Goal: Navigation & Orientation: Find specific page/section

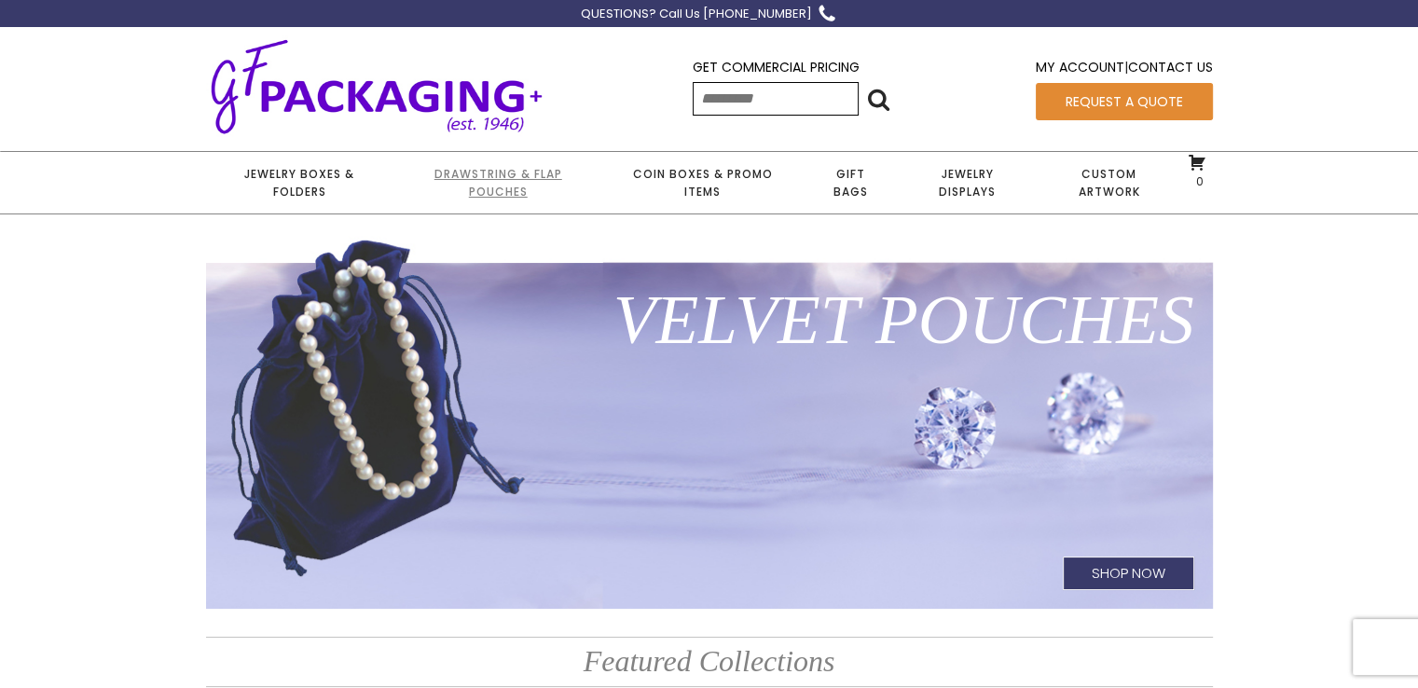
click at [455, 178] on link "Drawstring & Flap Pouches" at bounding box center [498, 183] width 209 height 62
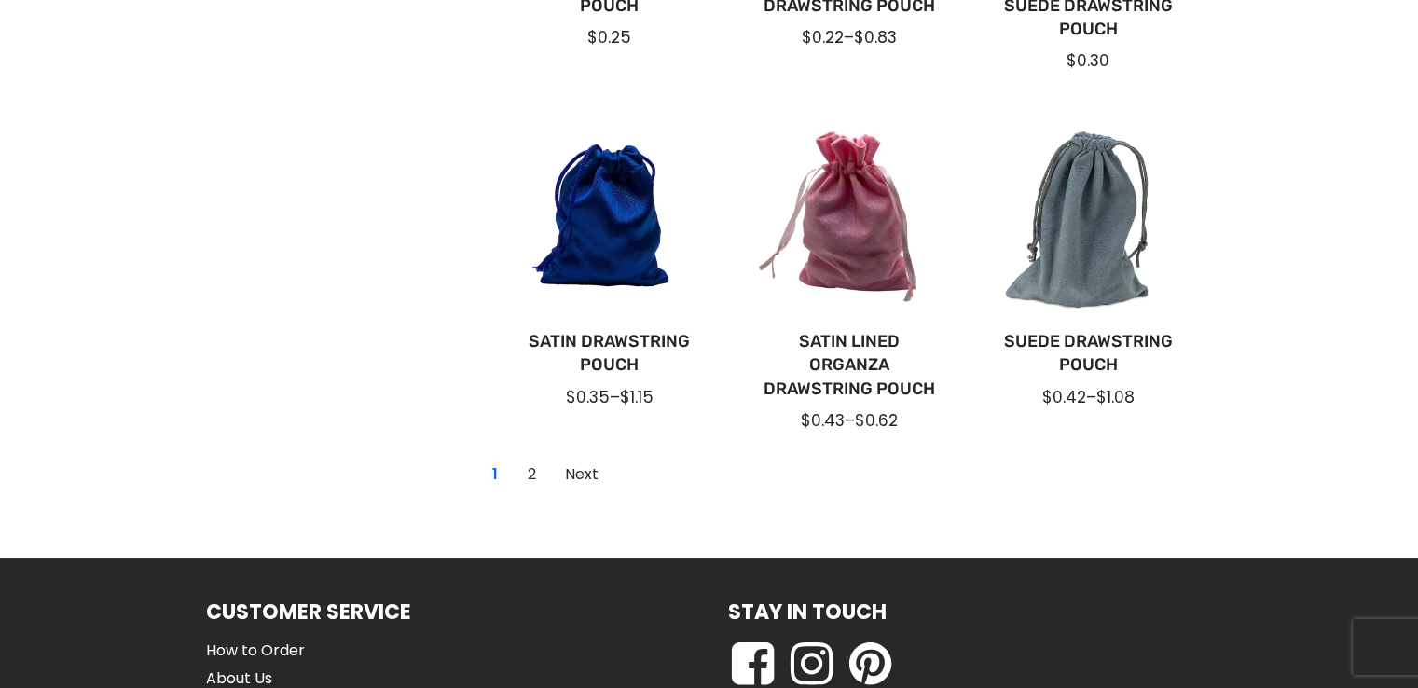
scroll to position [1399, 0]
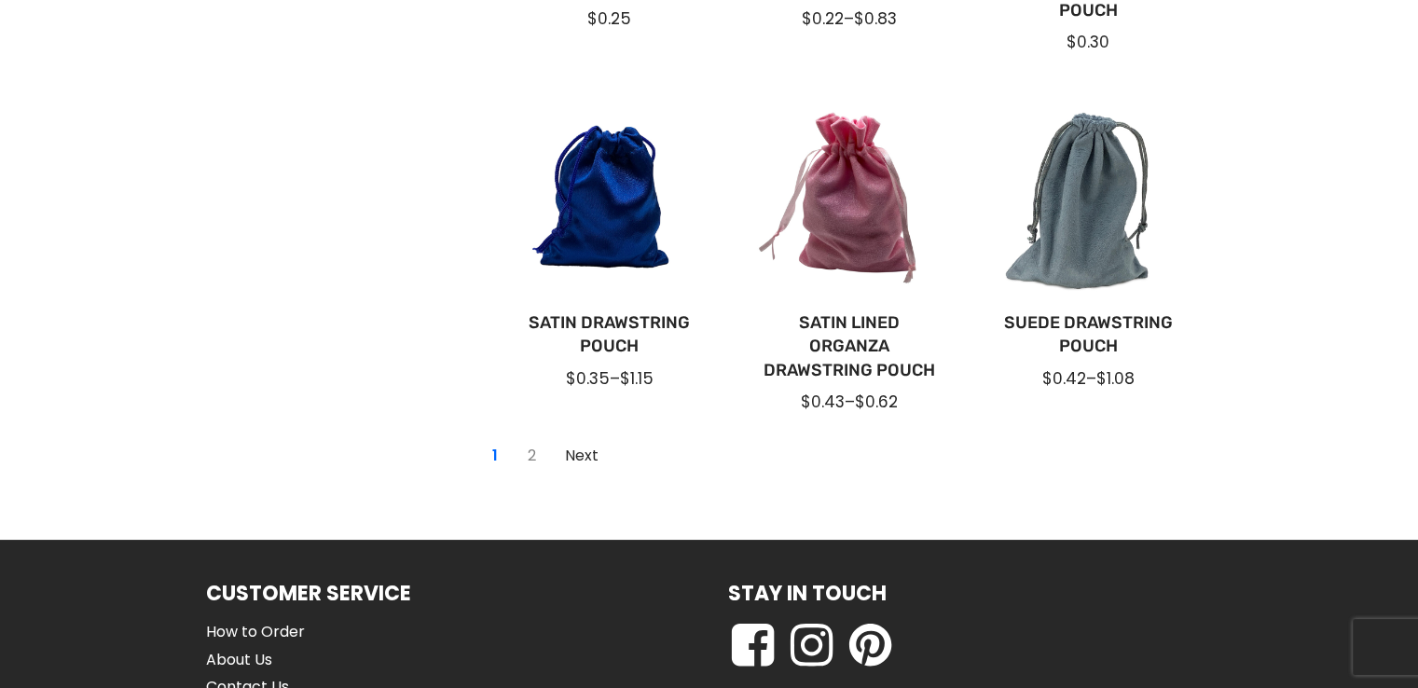
click at [533, 451] on link "2" at bounding box center [533, 456] width 30 height 30
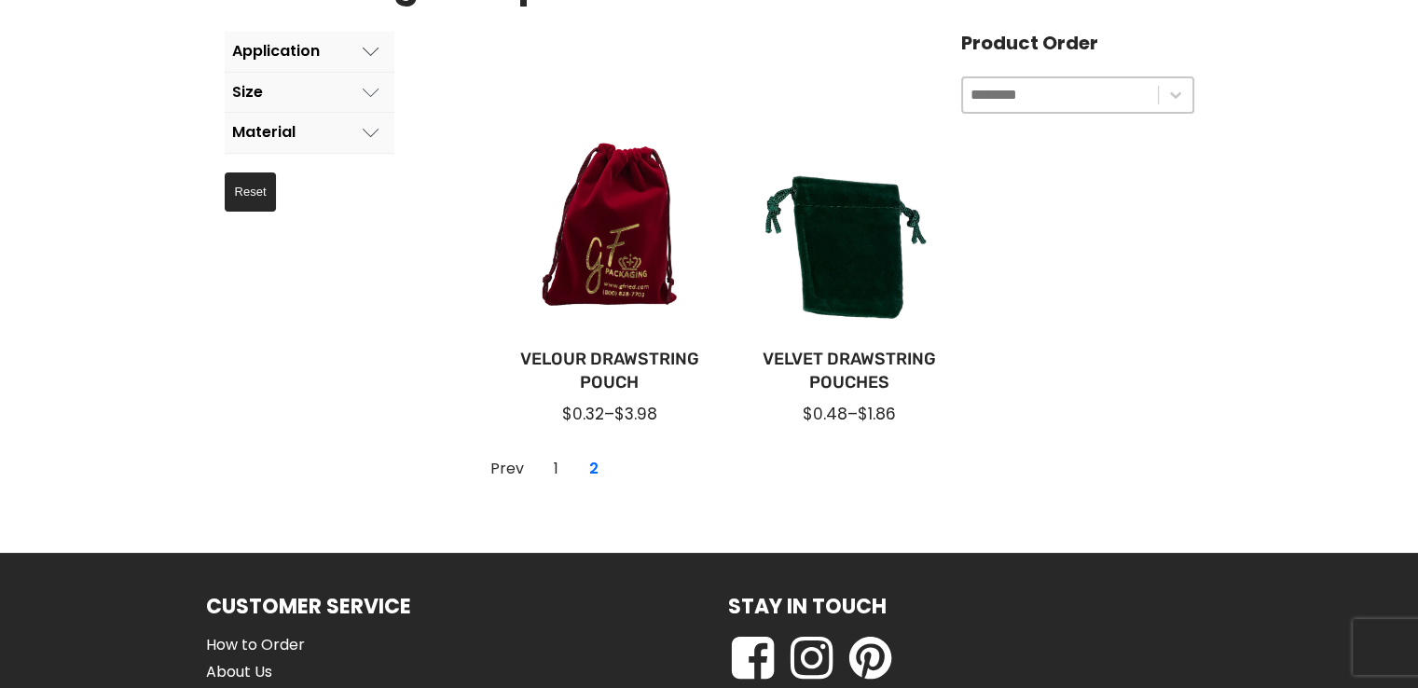
scroll to position [302, 0]
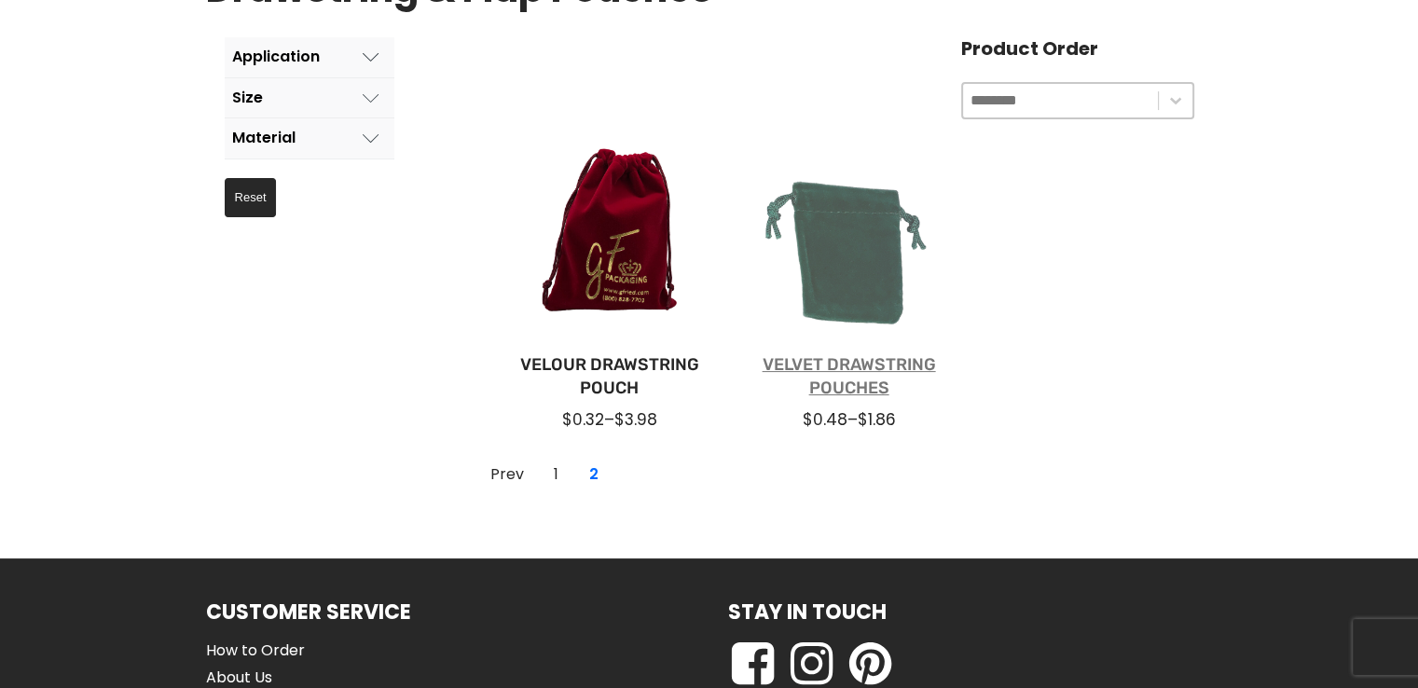
click at [839, 374] on link "Velvet Drawstring Pouches" at bounding box center [849, 376] width 180 height 47
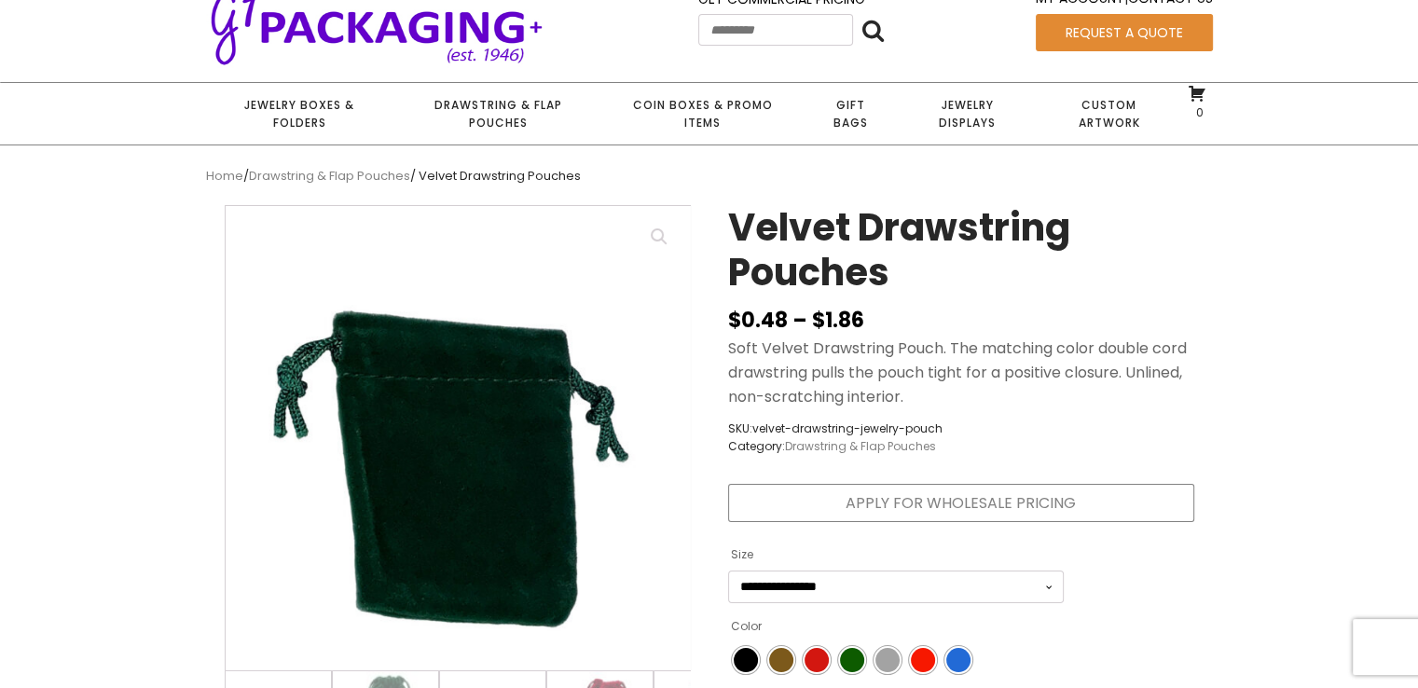
scroll to position [187, 0]
